Goal: Task Accomplishment & Management: Manage account settings

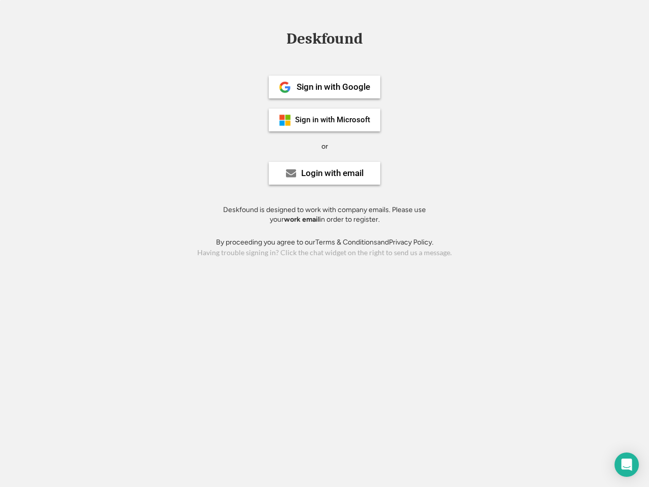
click at [324, 145] on div "or" at bounding box center [324, 146] width 7 height 10
click at [324, 41] on div "Deskfound" at bounding box center [324, 39] width 86 height 16
click at [277, 38] on div "Deskfound" at bounding box center [324, 40] width 649 height 19
click at [324, 41] on div "Deskfound" at bounding box center [324, 39] width 86 height 16
click at [324, 146] on div "or" at bounding box center [324, 146] width 7 height 10
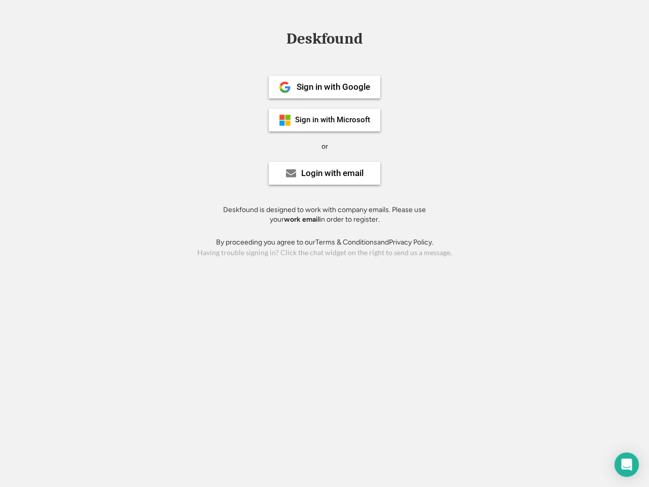
click at [324, 87] on div "Sign in with Google" at bounding box center [332, 87] width 73 height 9
click at [333, 87] on div "Sign in with Google" at bounding box center [332, 87] width 73 height 9
click at [285, 87] on img at bounding box center [285, 87] width 12 height 12
click at [324, 120] on div "Sign in with Microsoft" at bounding box center [332, 120] width 75 height 8
click at [333, 120] on div "Sign in with Microsoft" at bounding box center [332, 120] width 75 height 8
